Goal: Task Accomplishment & Management: Manage account settings

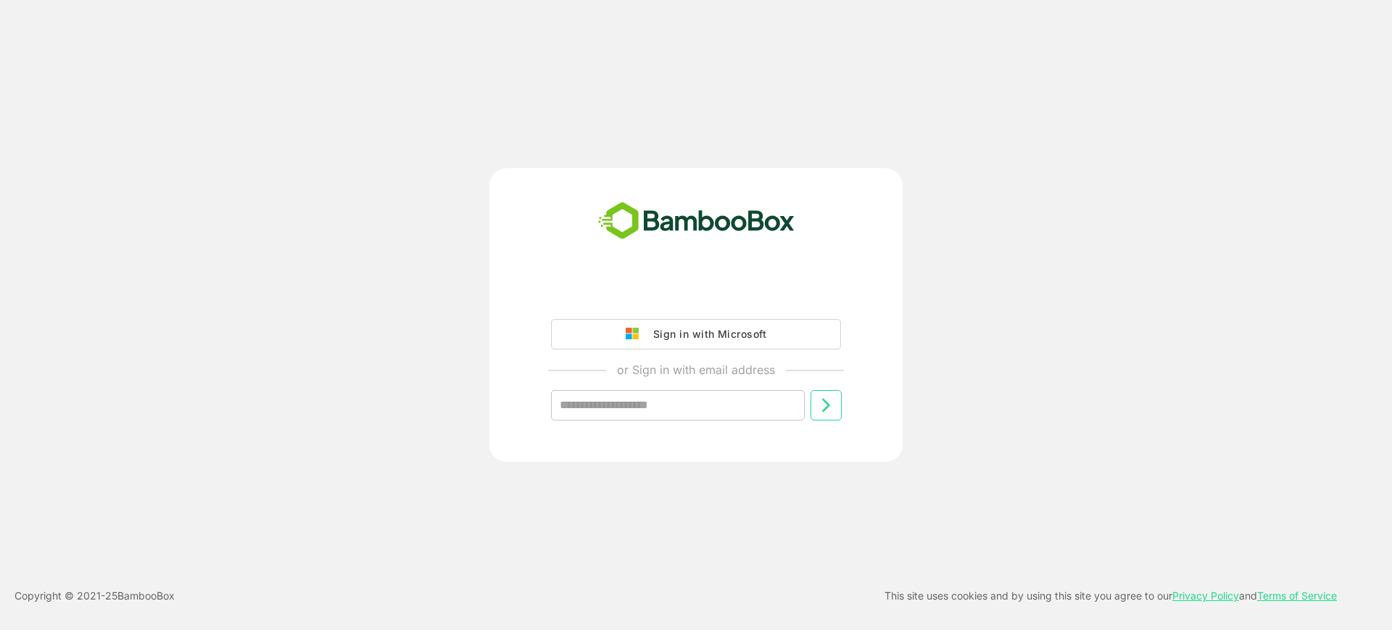
click at [707, 297] on div "Sign in with Microsoft or Sign in with email address ​" at bounding box center [695, 315] width 413 height 294
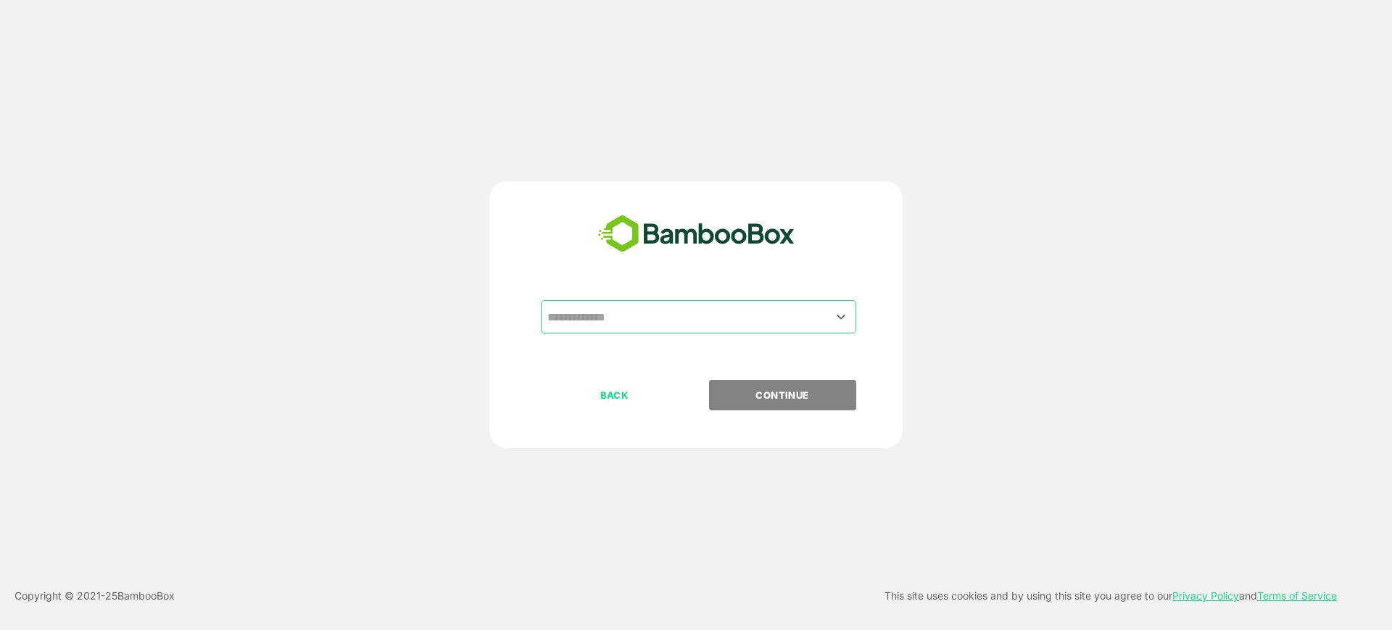
click at [708, 323] on input "text" at bounding box center [699, 317] width 310 height 28
click at [724, 327] on input "text" at bounding box center [699, 317] width 310 height 28
click at [702, 63] on div "​ BACK CONTINUE Copyright © 2021- 25 BambooBox This site uses cookies and by us…" at bounding box center [696, 315] width 1392 height 630
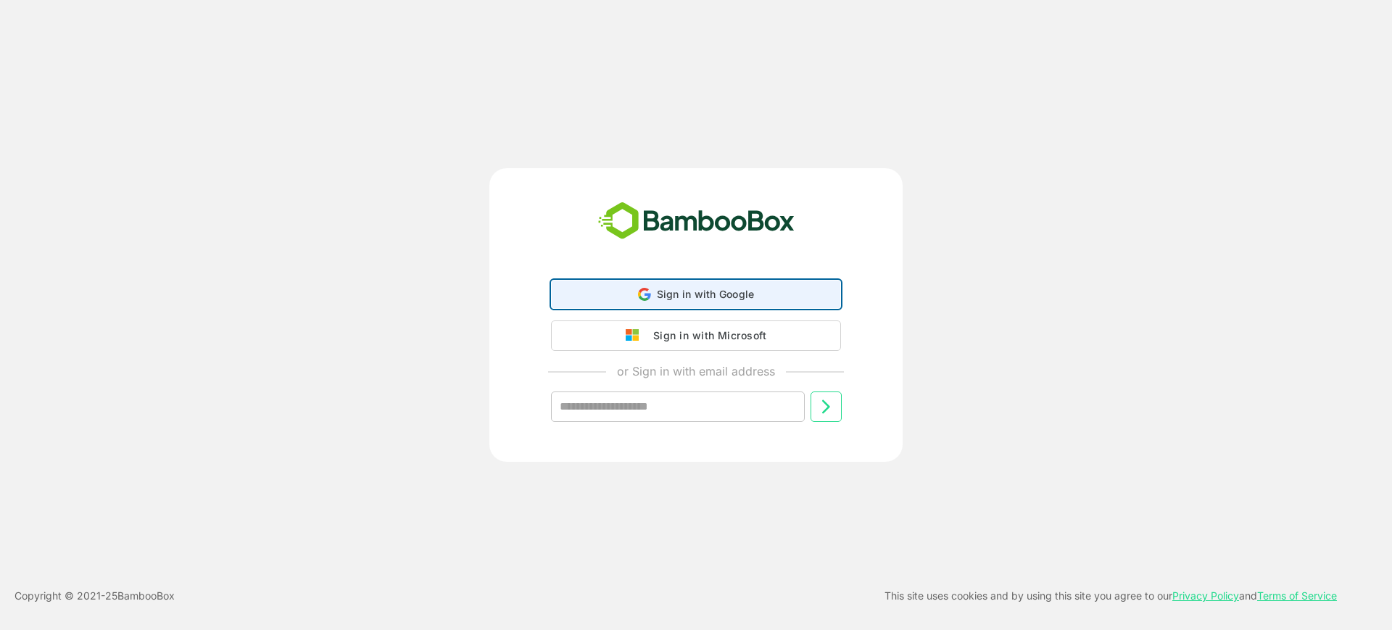
click at [685, 299] on span "Sign in with Google" at bounding box center [706, 294] width 98 height 12
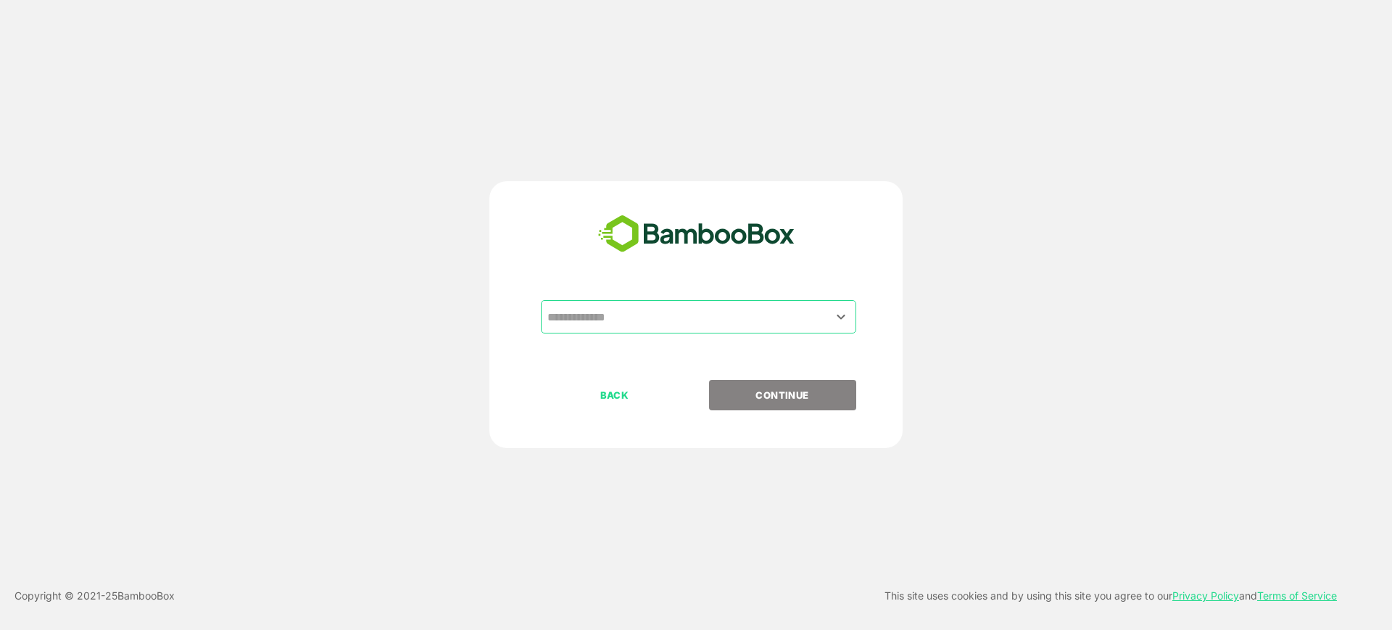
click at [761, 325] on input "text" at bounding box center [699, 317] width 310 height 28
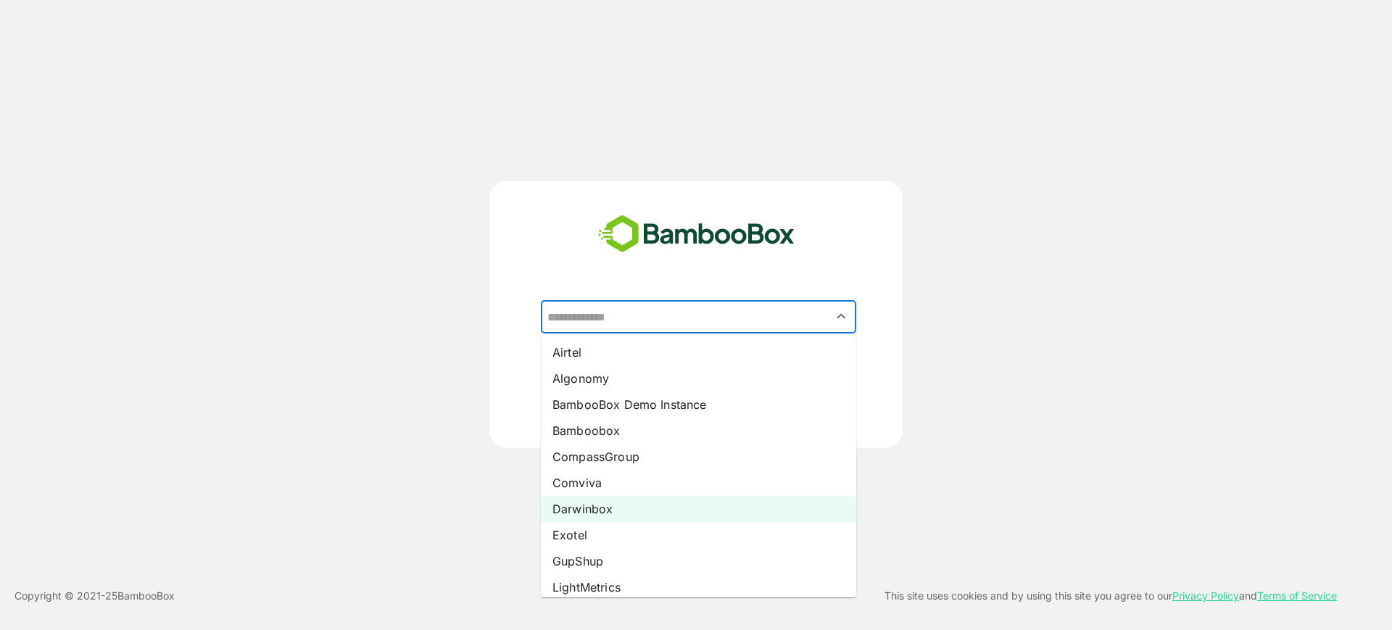
click at [662, 500] on li "Darwinbox" at bounding box center [698, 509] width 315 height 26
type input "*********"
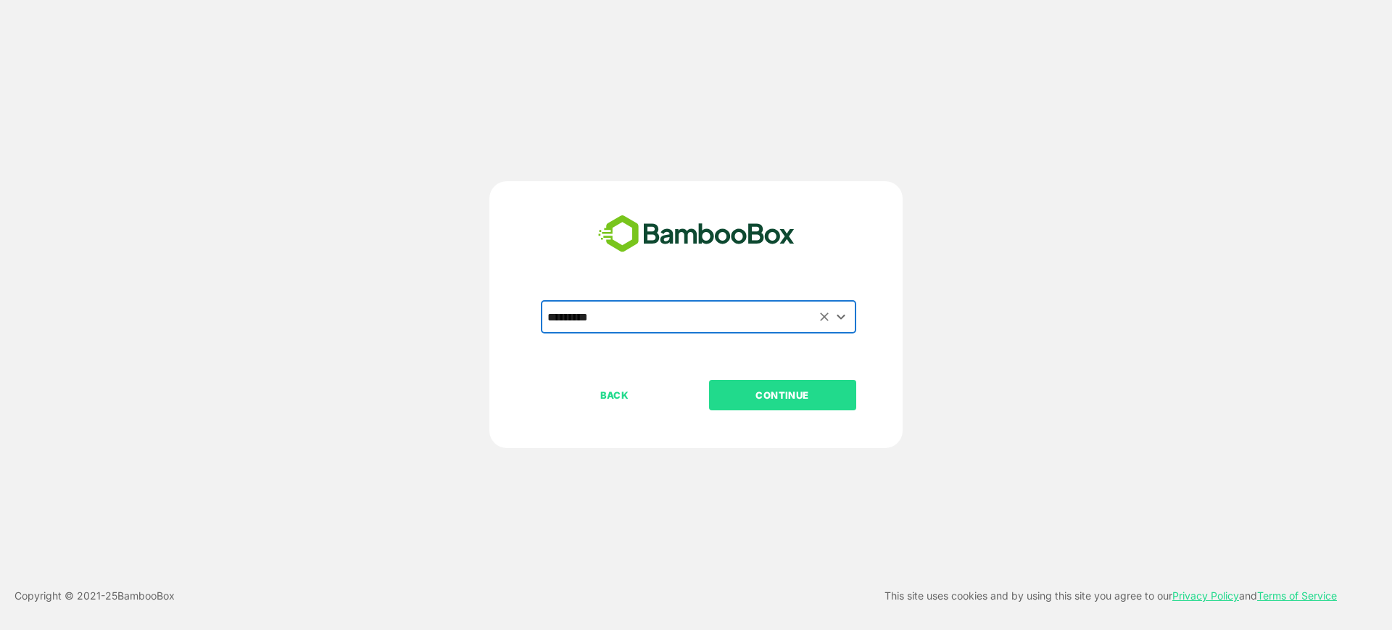
click at [808, 389] on p "CONTINUE" at bounding box center [782, 395] width 145 height 16
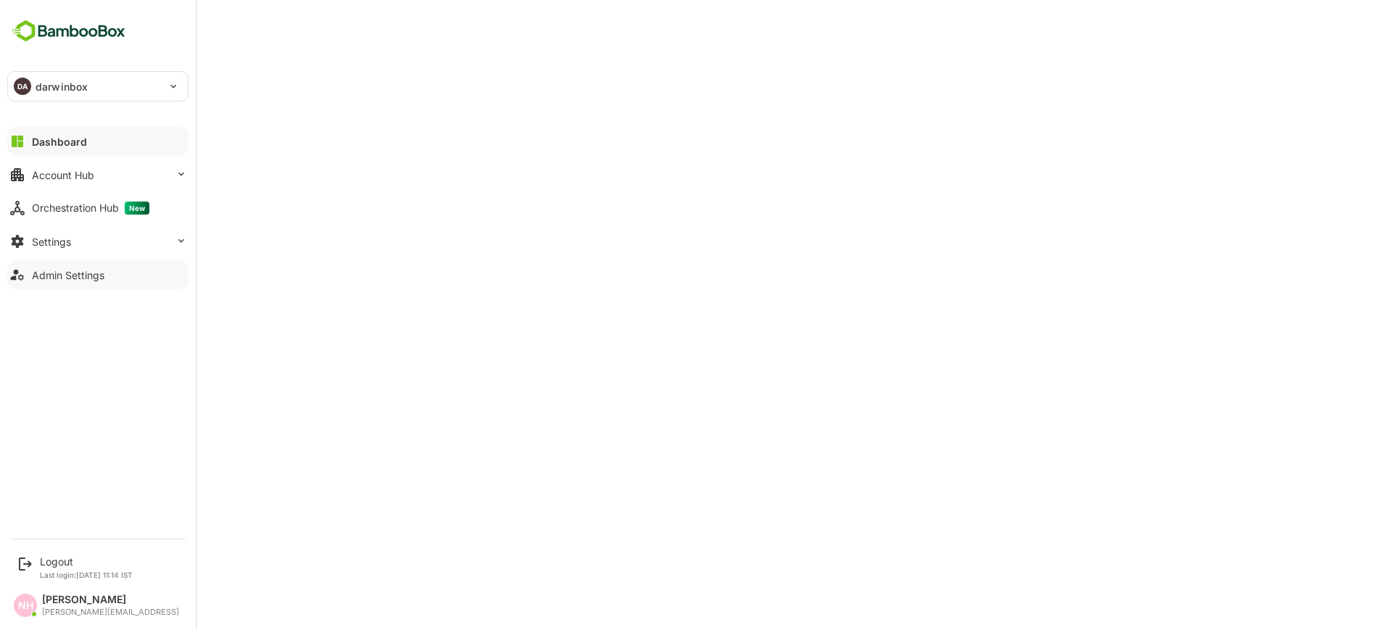
click at [81, 278] on div "Admin Settings" at bounding box center [68, 275] width 73 height 12
